Goal: Information Seeking & Learning: Learn about a topic

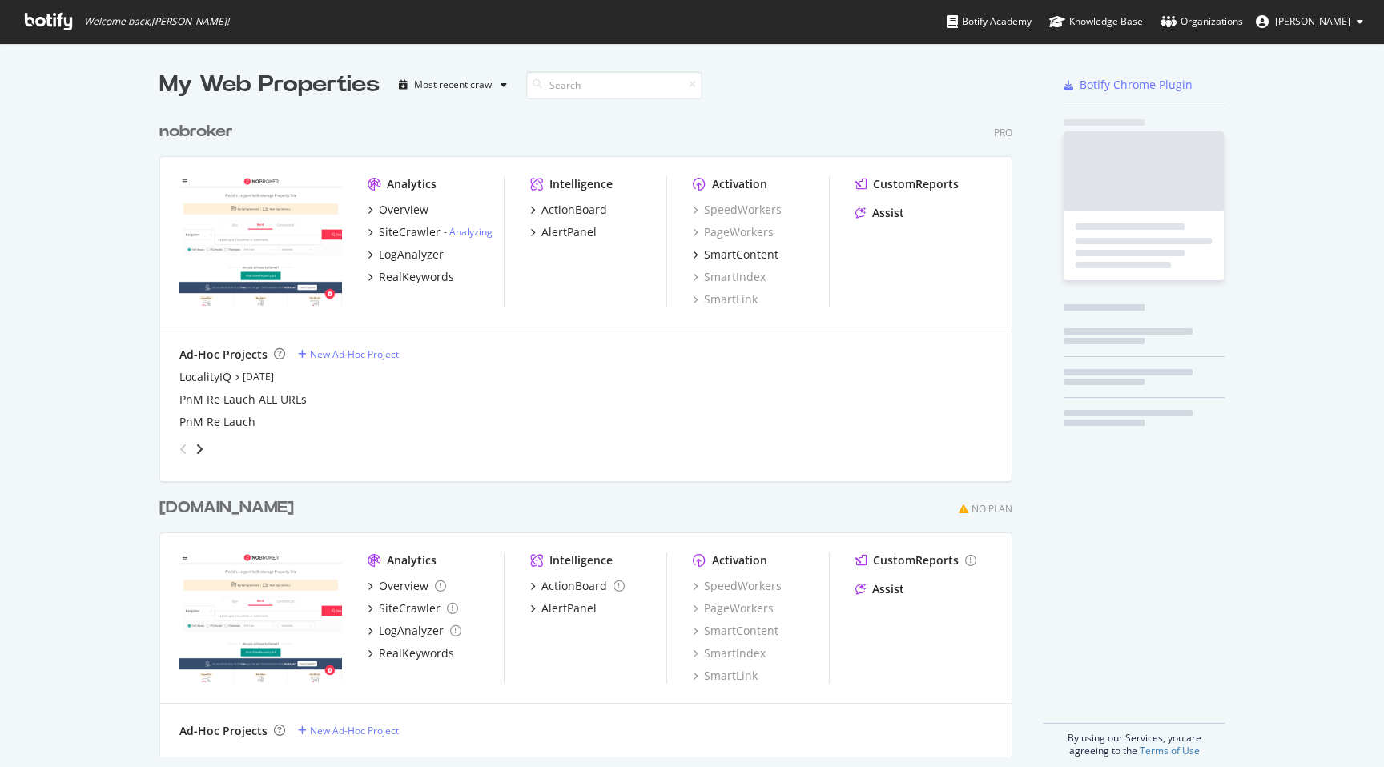
scroll to position [767, 1384]
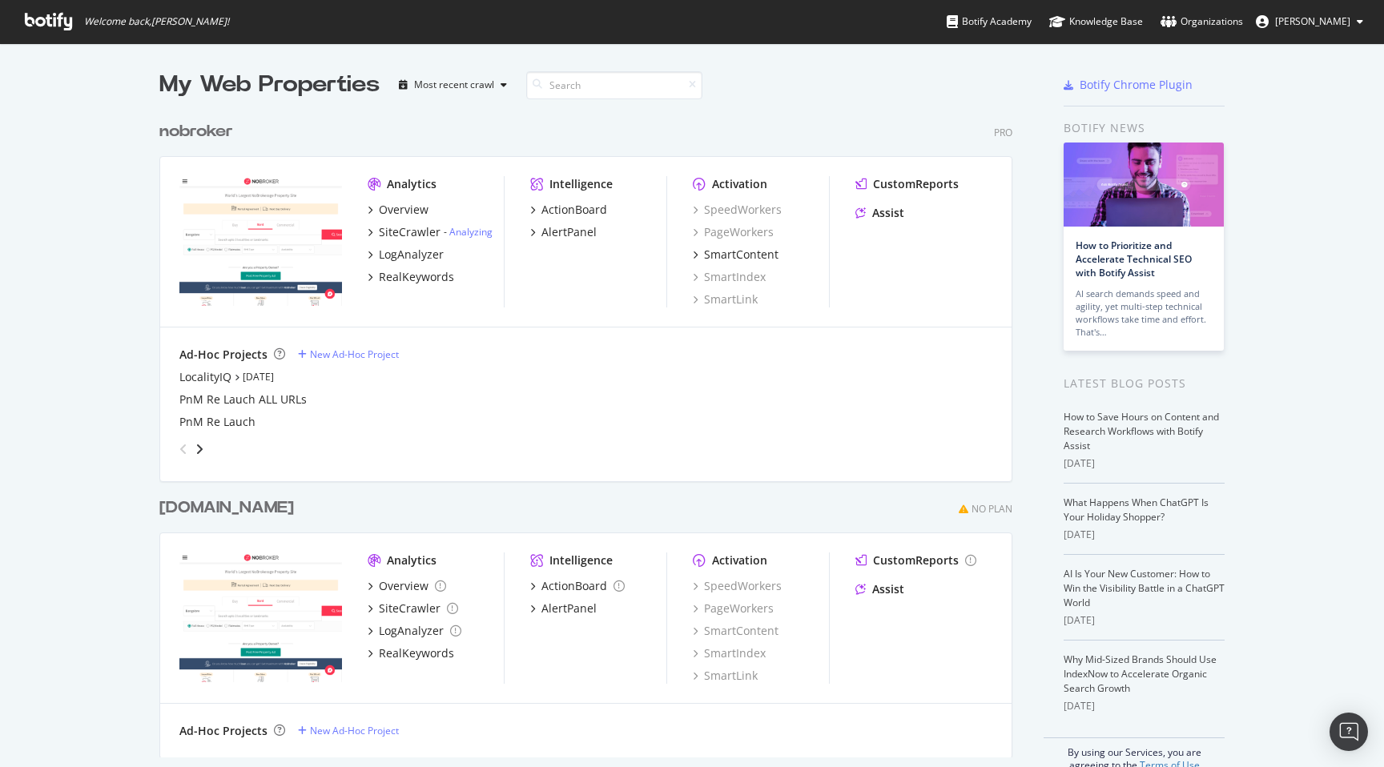
click at [436, 284] on div "Analytics Overview SiteCrawler - Analyzing LogAnalyzer RealKeywords" at bounding box center [436, 241] width 136 height 131
click at [436, 271] on div "RealKeywords" at bounding box center [416, 277] width 75 height 16
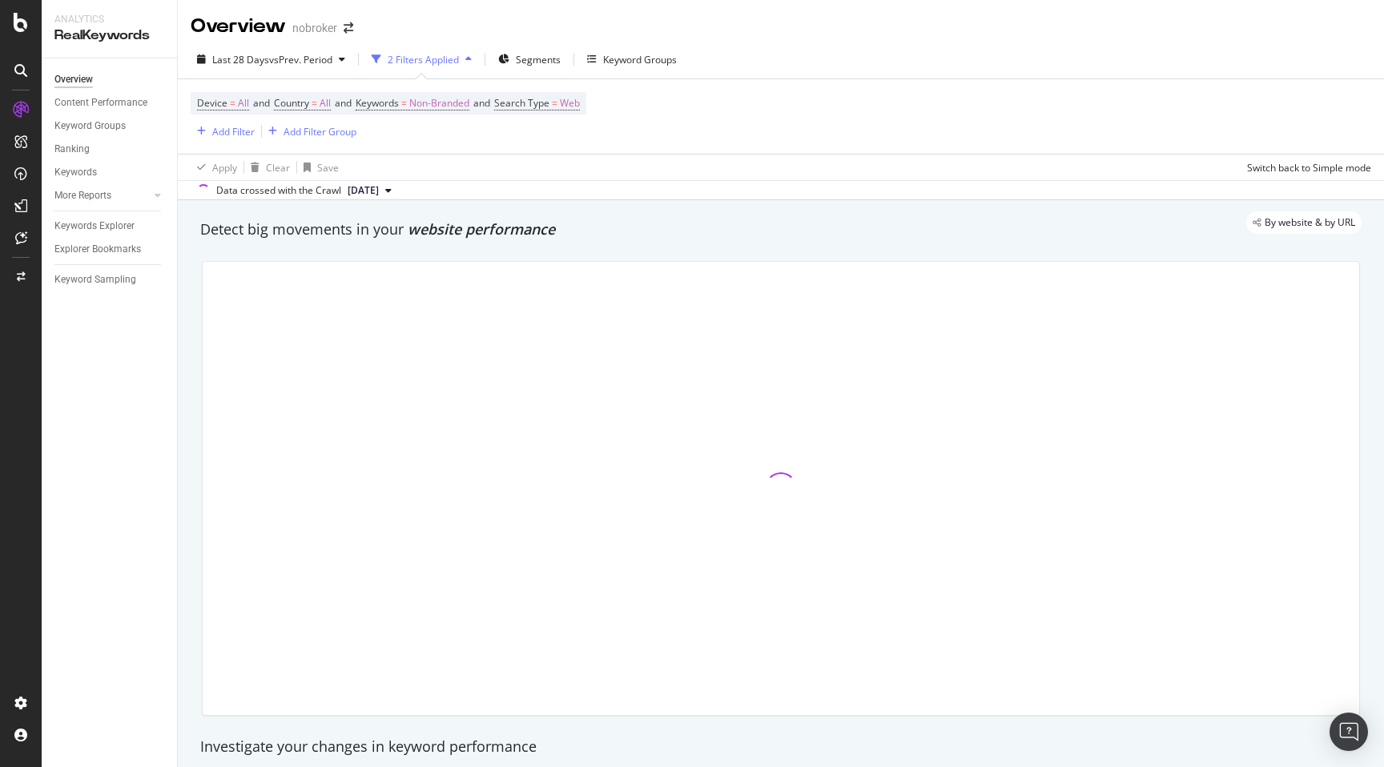
click at [658, 225] on div "By website & by URL" at bounding box center [772, 222] width 1177 height 22
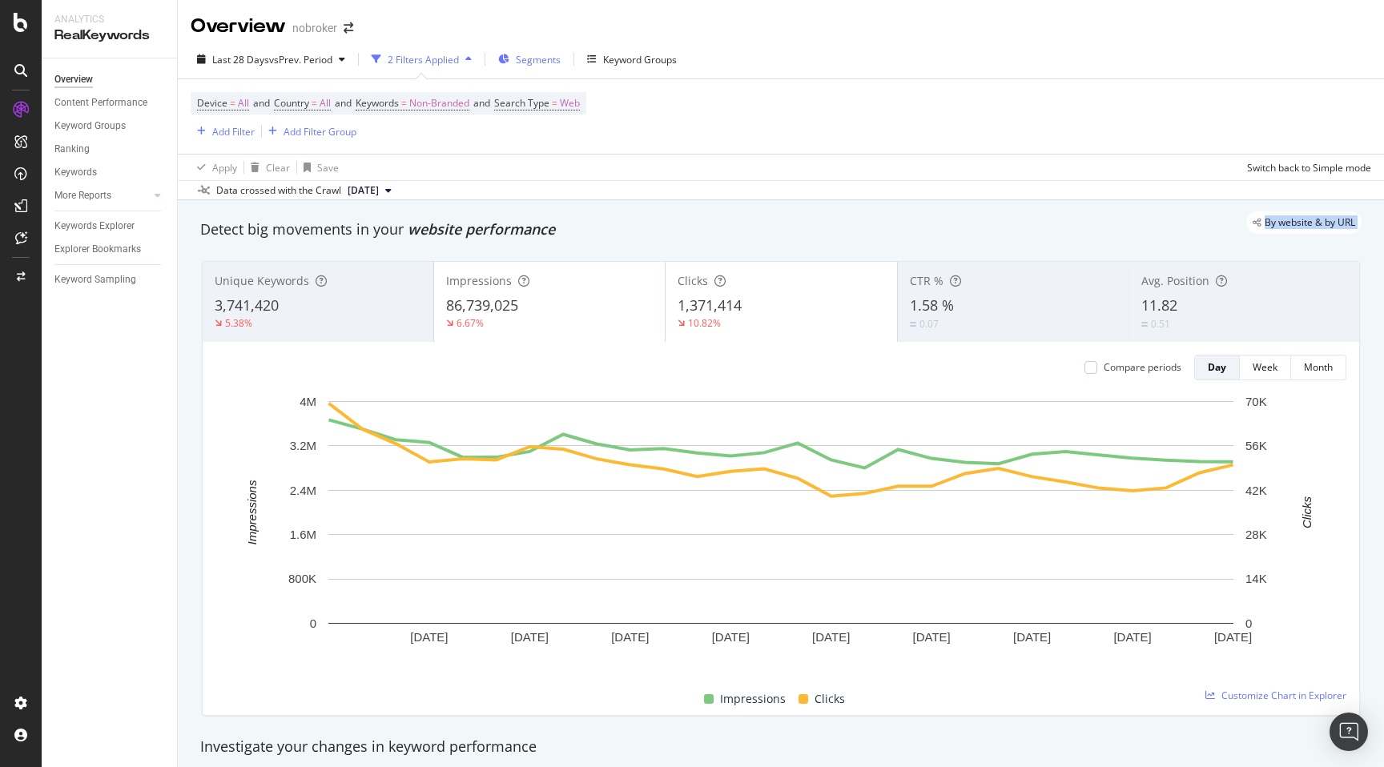
click at [526, 58] on span "Segments" at bounding box center [538, 60] width 45 height 14
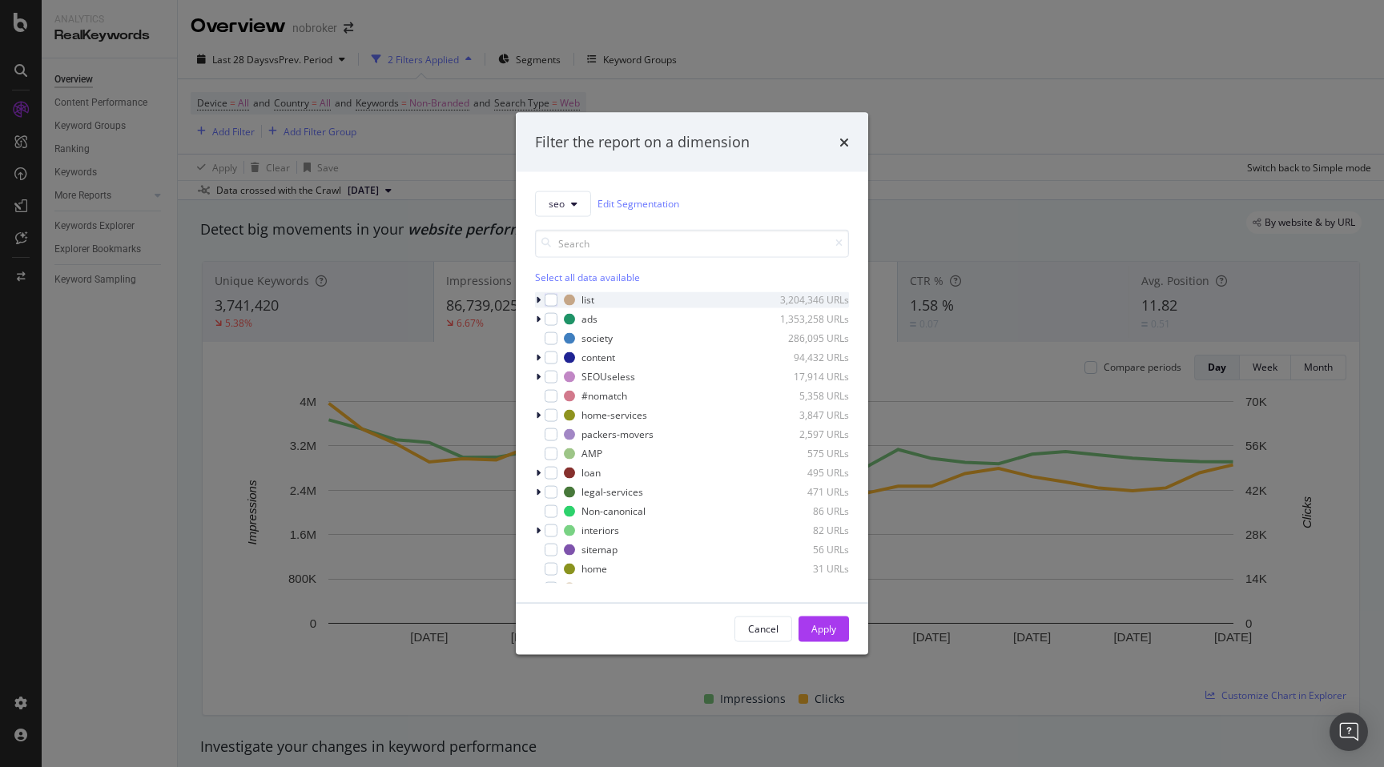
click at [537, 302] on icon "modal" at bounding box center [538, 300] width 5 height 10
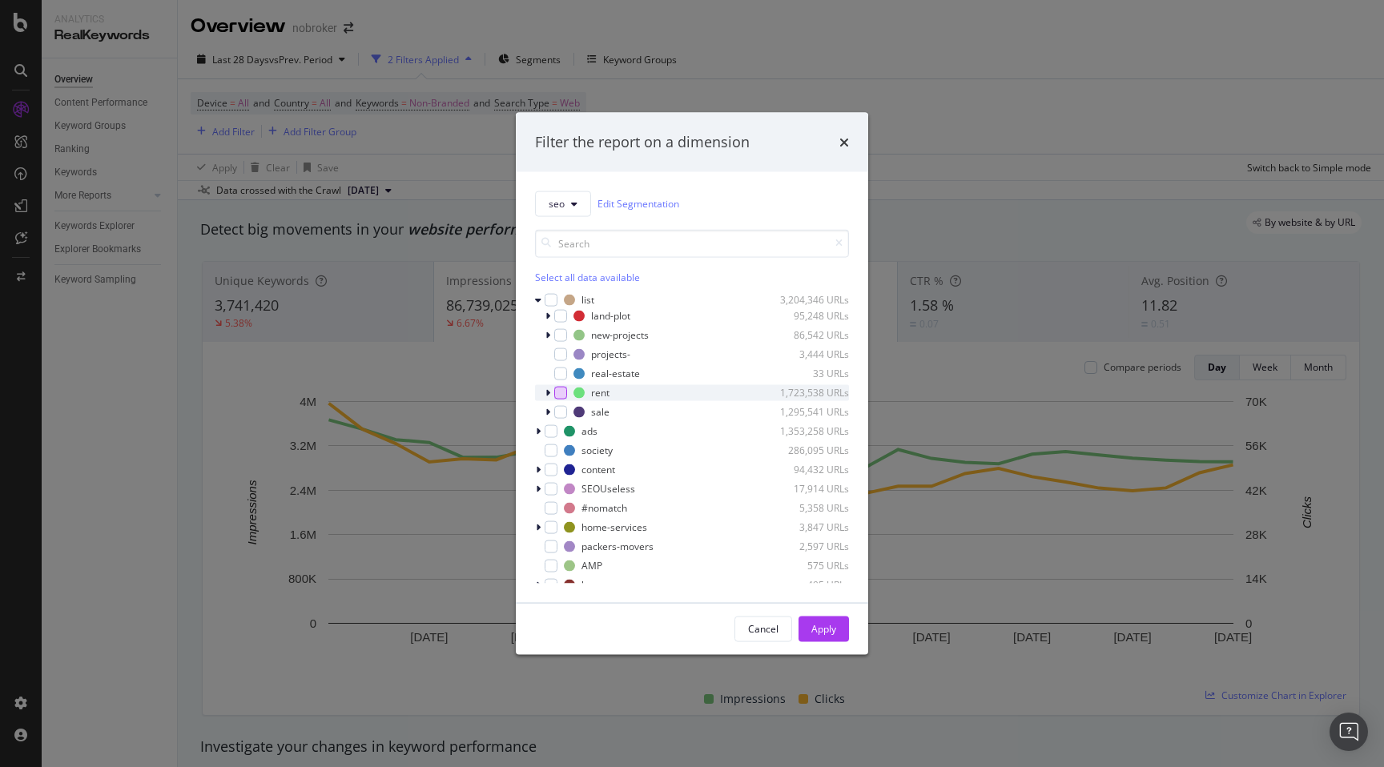
click at [560, 393] on div "modal" at bounding box center [560, 392] width 13 height 13
click at [825, 628] on div "Apply" at bounding box center [823, 629] width 25 height 14
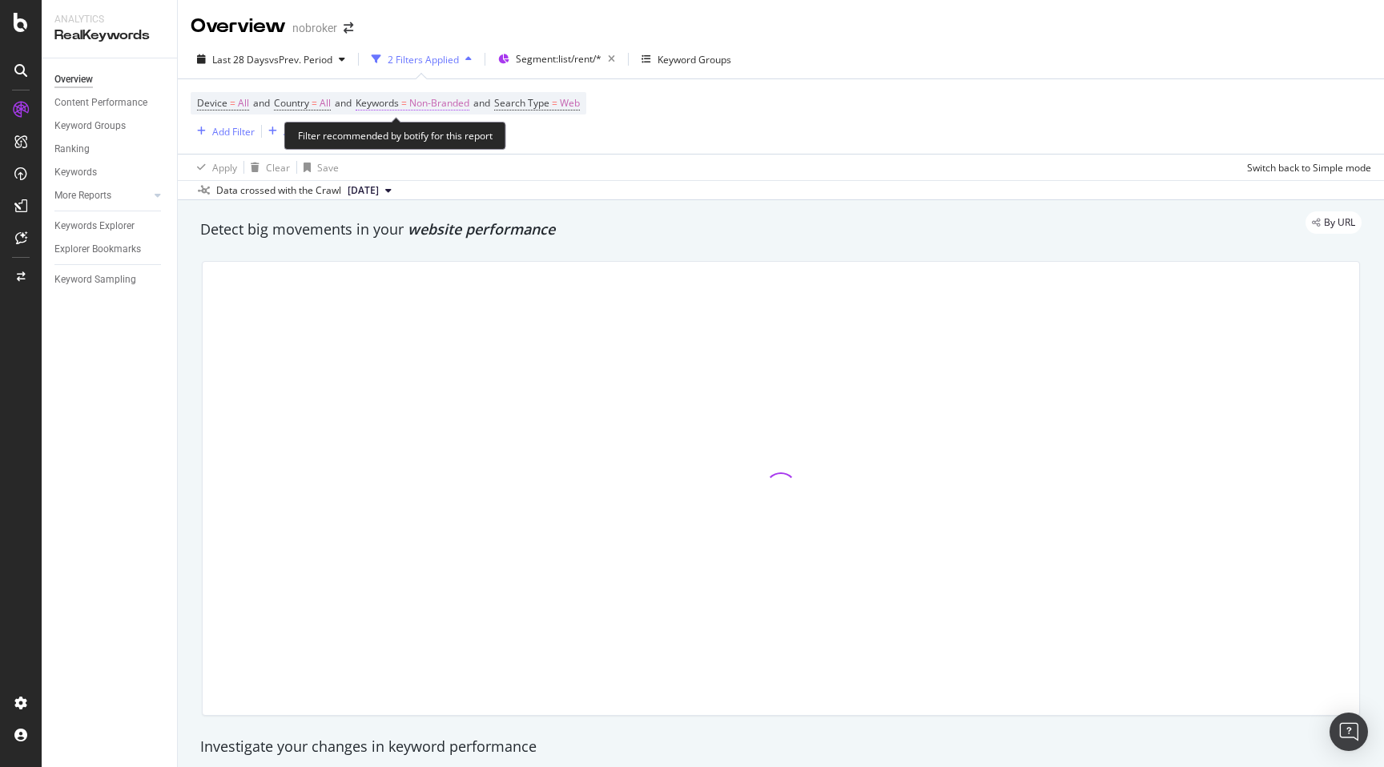
click at [456, 105] on span "Non-Branded" at bounding box center [439, 103] width 60 height 22
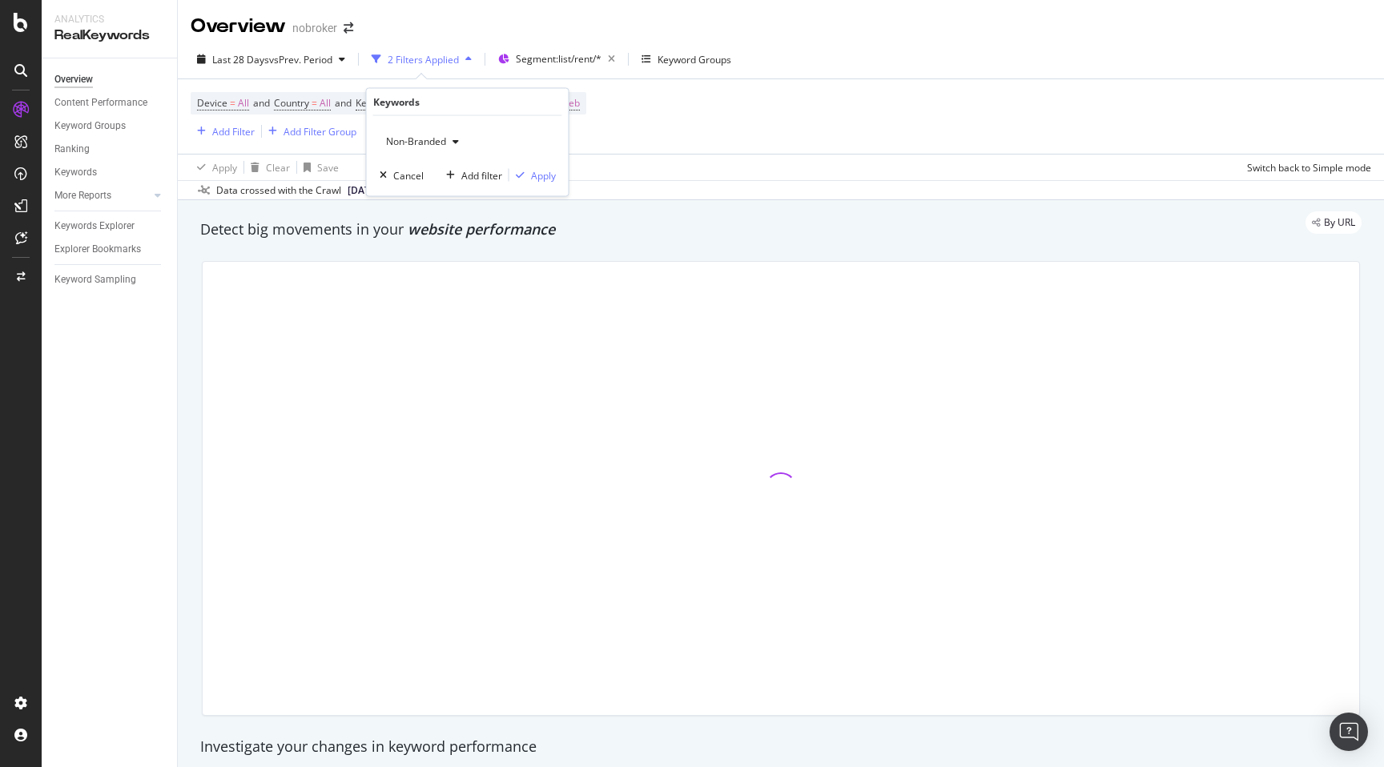
click at [443, 143] on span "Non-Branded" at bounding box center [413, 142] width 66 height 14
click at [613, 217] on div "By URL" at bounding box center [772, 222] width 1177 height 22
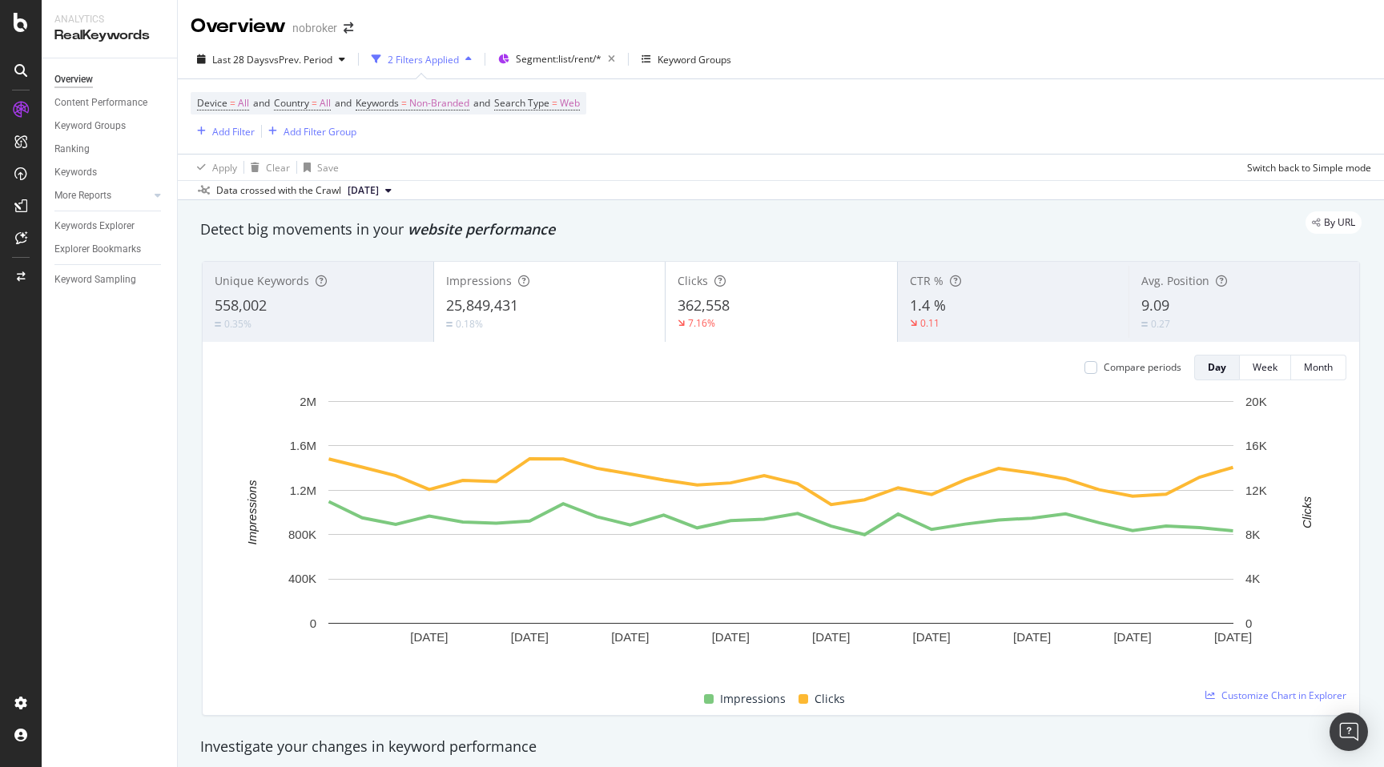
click at [1163, 300] on span "9.09" at bounding box center [1155, 305] width 28 height 19
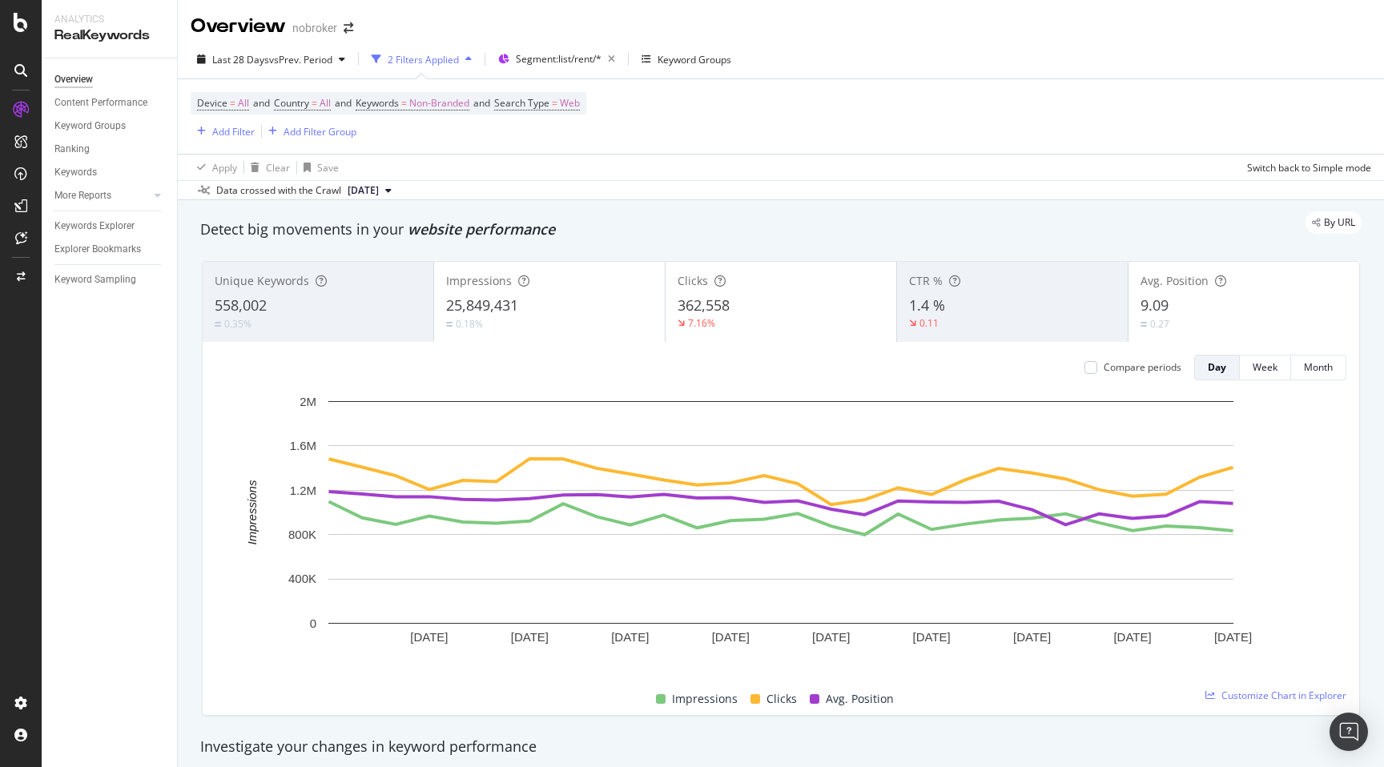
click at [930, 315] on span "1.4 %" at bounding box center [927, 305] width 36 height 19
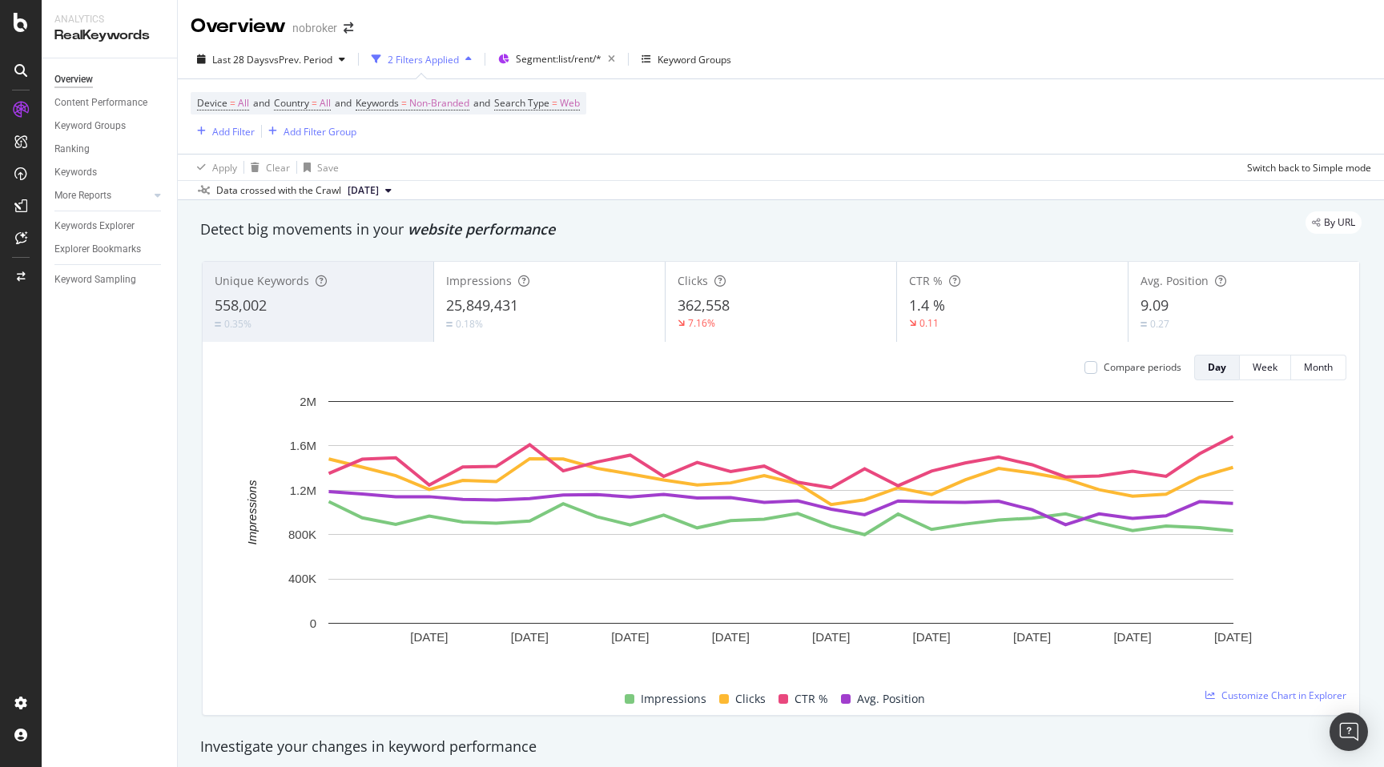
click at [1139, 237] on div "Detect big movements in your website performance" at bounding box center [780, 229] width 1161 height 21
click at [486, 320] on div "0.18%" at bounding box center [549, 323] width 207 height 15
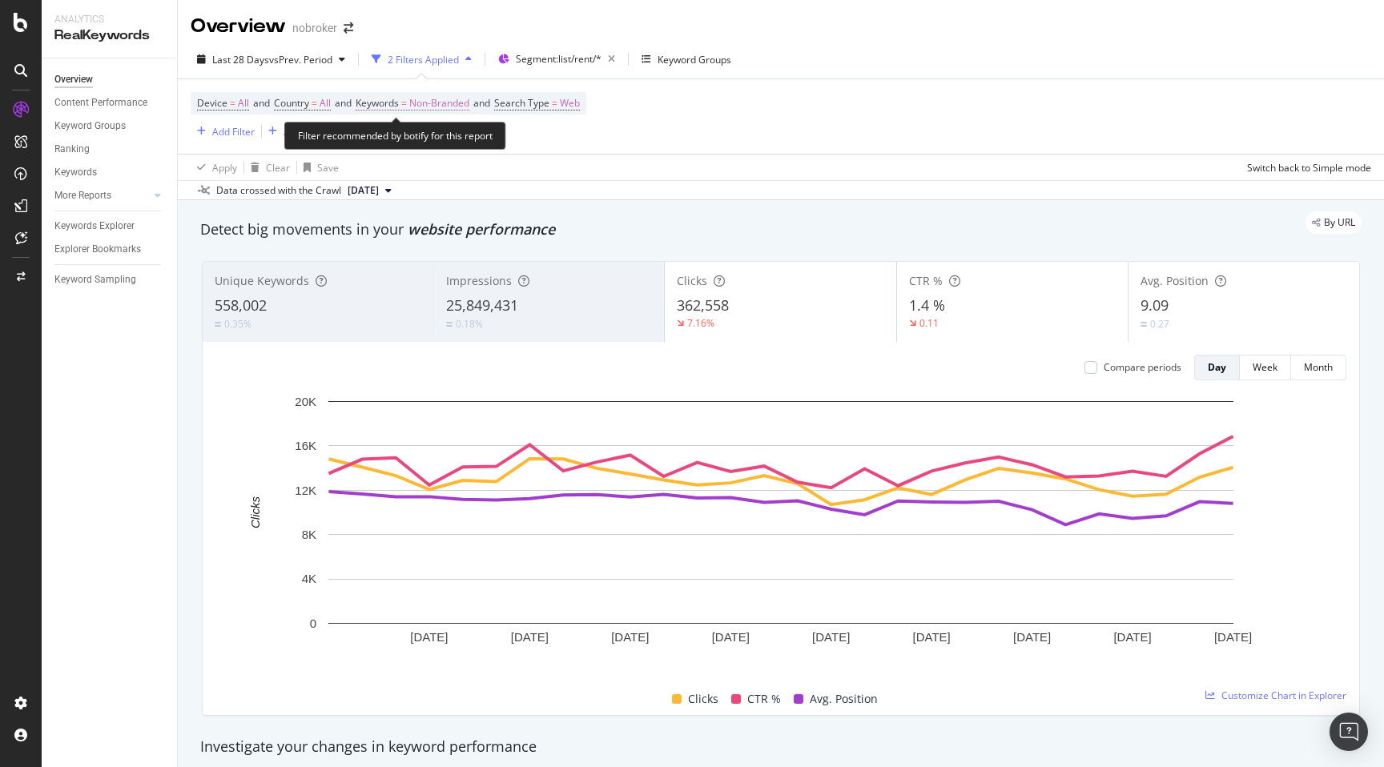
click at [447, 99] on span "Non-Branded" at bounding box center [439, 103] width 60 height 22
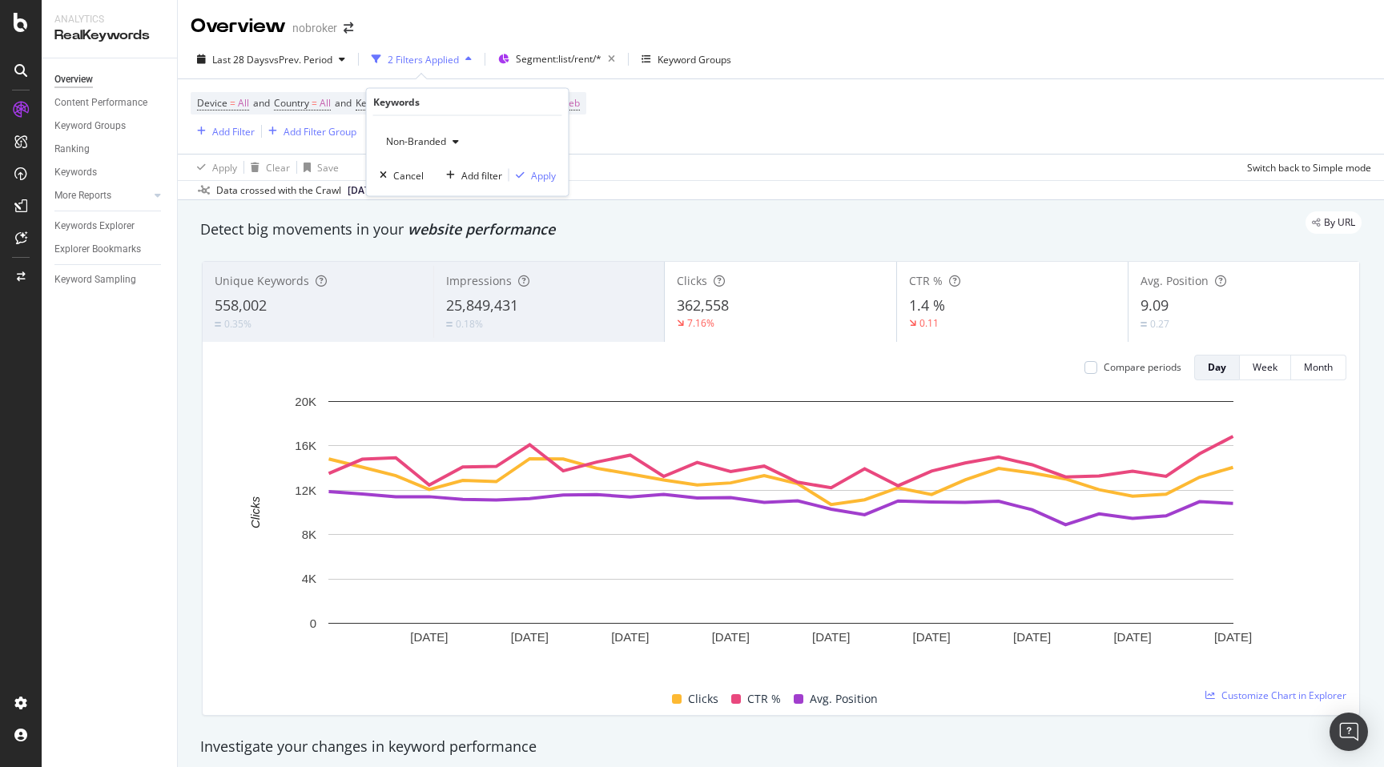
click at [440, 138] on span "Non-Branded" at bounding box center [413, 142] width 66 height 14
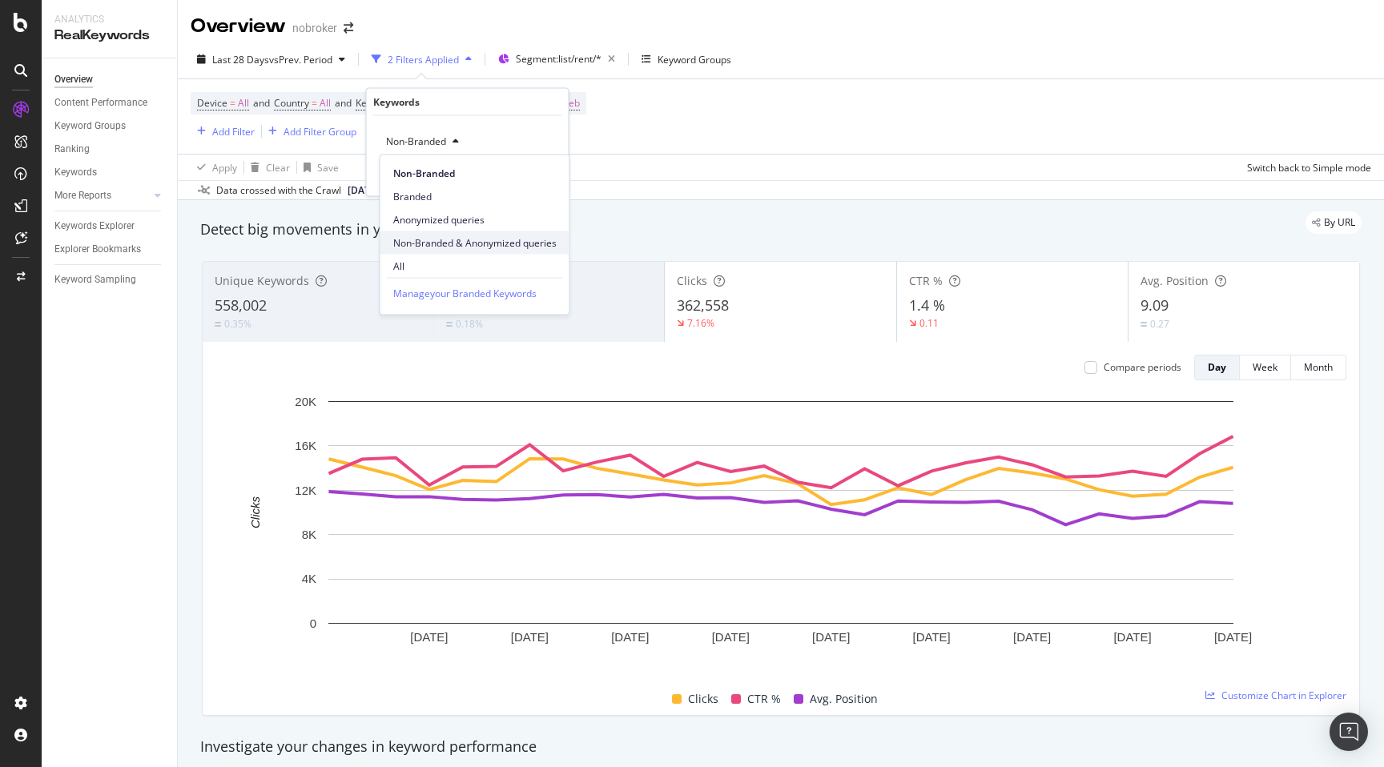
click at [446, 239] on span "Non-Branded & Anonymized queries" at bounding box center [474, 242] width 163 height 14
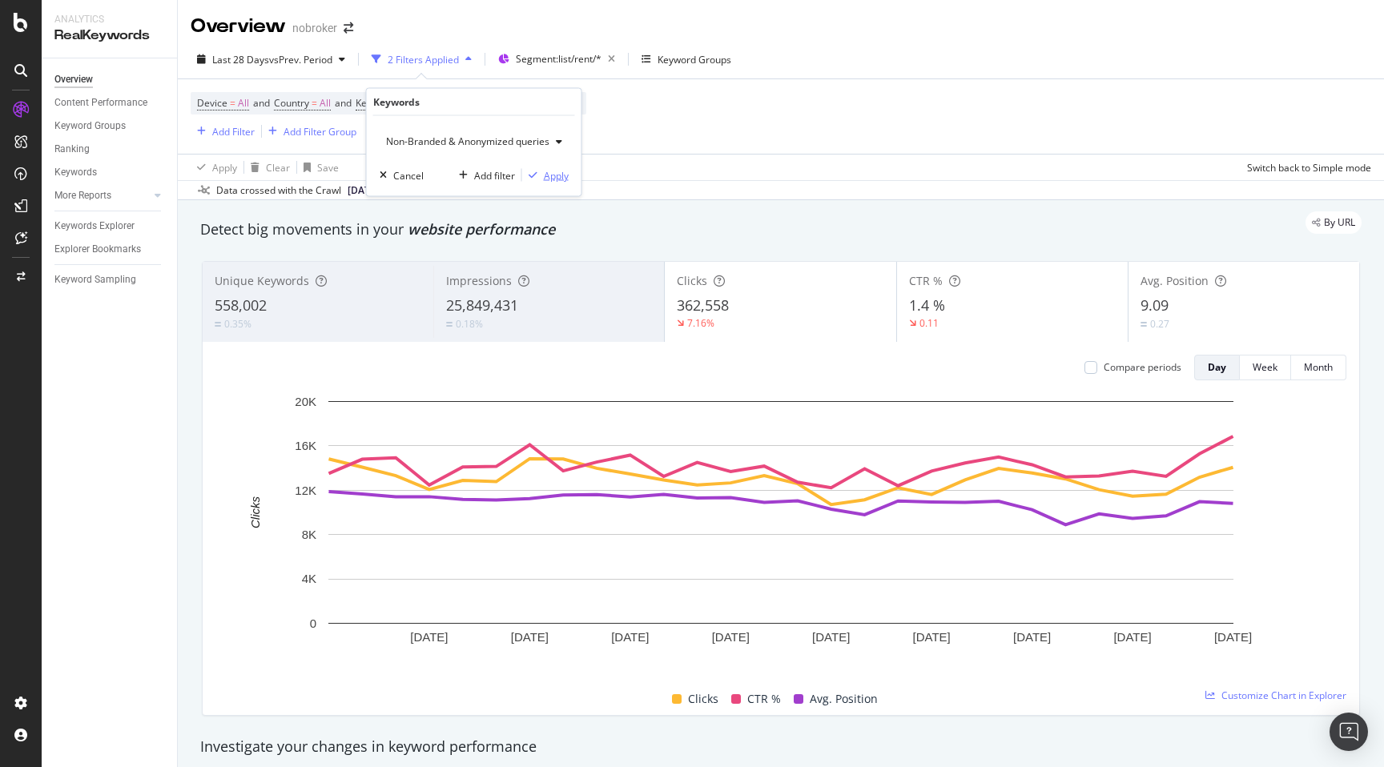
click at [565, 174] on div "Apply" at bounding box center [556, 175] width 25 height 14
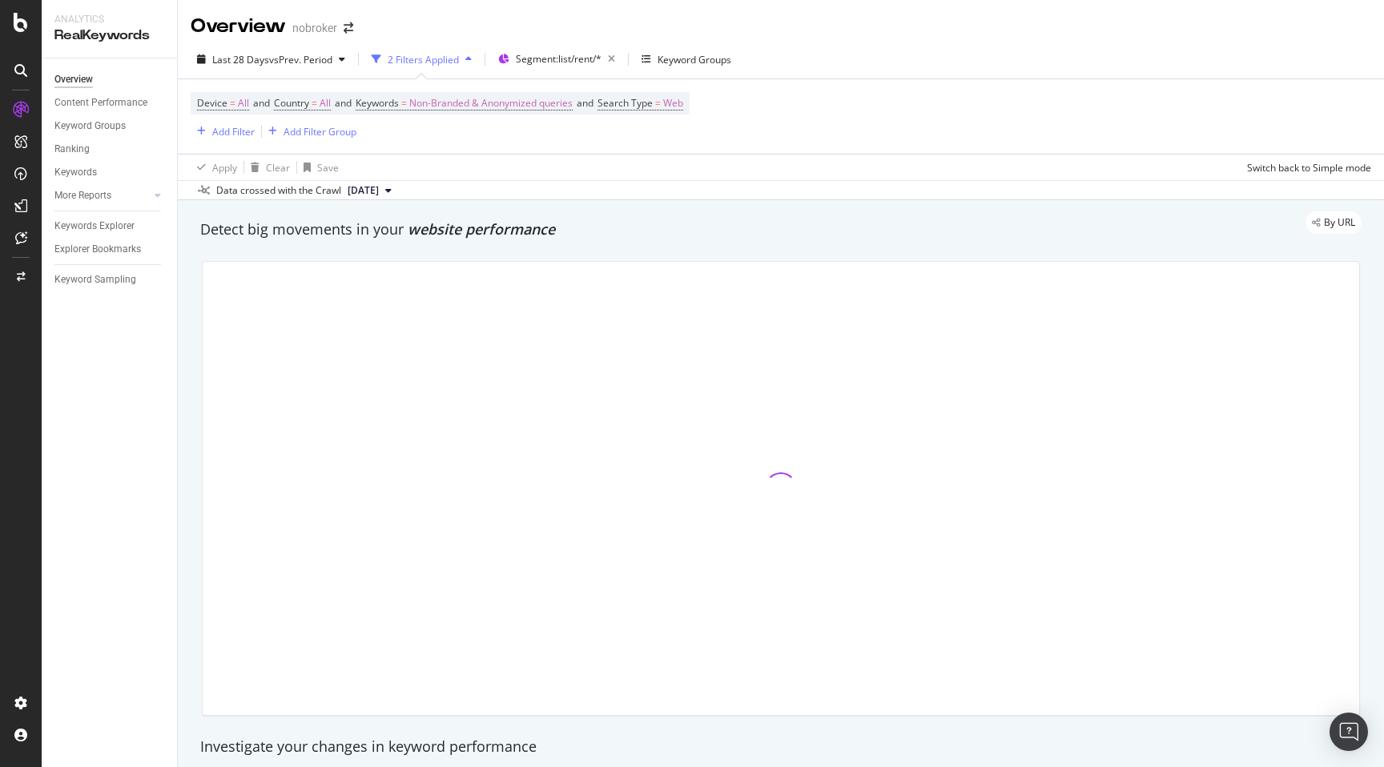
click at [732, 196] on div "Data crossed with the Crawl [DATE]" at bounding box center [781, 189] width 1206 height 19
click at [741, 229] on div "By URL" at bounding box center [772, 222] width 1177 height 22
